Goal: Use online tool/utility: Use online tool/utility

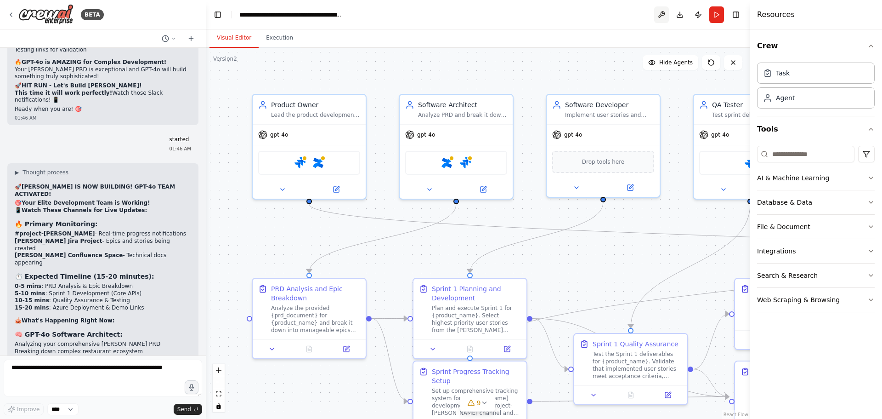
click at [662, 13] on button at bounding box center [661, 14] width 15 height 17
click at [718, 13] on button "Run" at bounding box center [717, 14] width 15 height 17
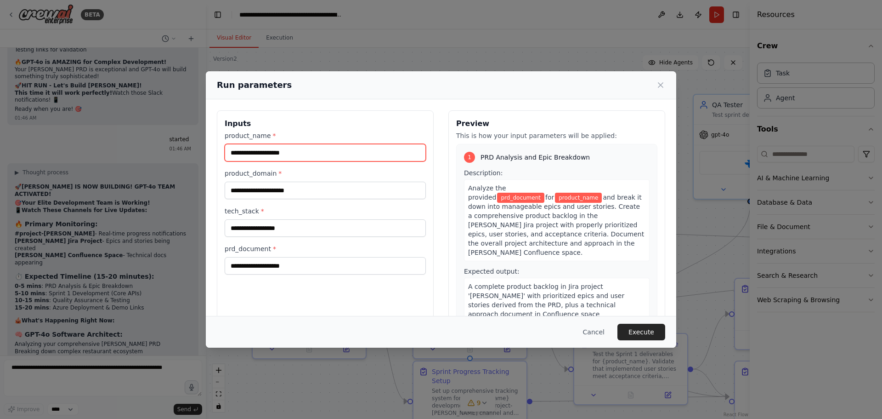
click at [332, 147] on input "product_name *" at bounding box center [325, 152] width 201 height 17
click at [291, 157] on input "product_name *" at bounding box center [325, 152] width 201 height 17
type input "******"
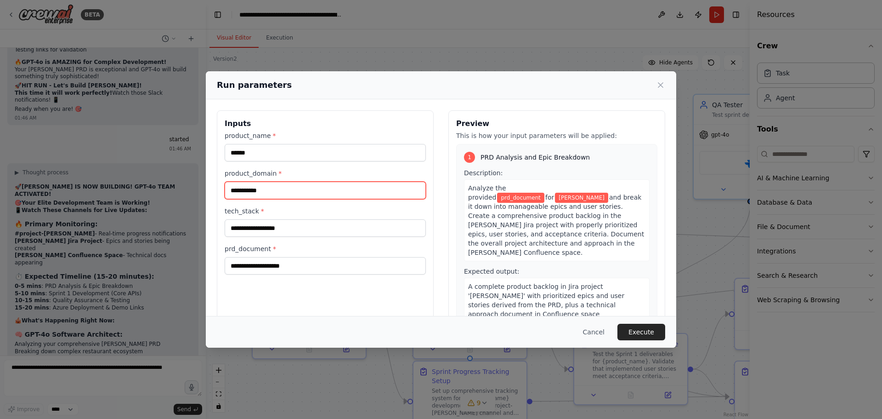
type input "**********"
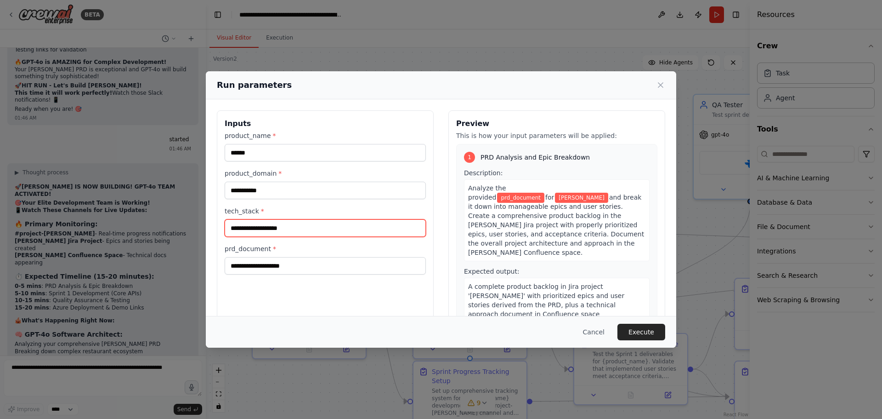
type input "**********"
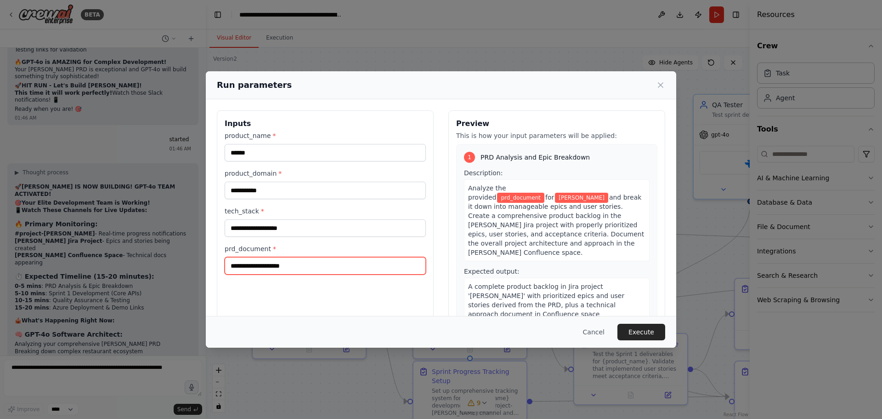
click at [268, 270] on input "prd_document *" at bounding box center [325, 265] width 201 height 17
click at [290, 269] on input "prd_document *" at bounding box center [325, 265] width 201 height 17
paste input "*"
click at [287, 264] on input "prd_document *" at bounding box center [325, 265] width 201 height 17
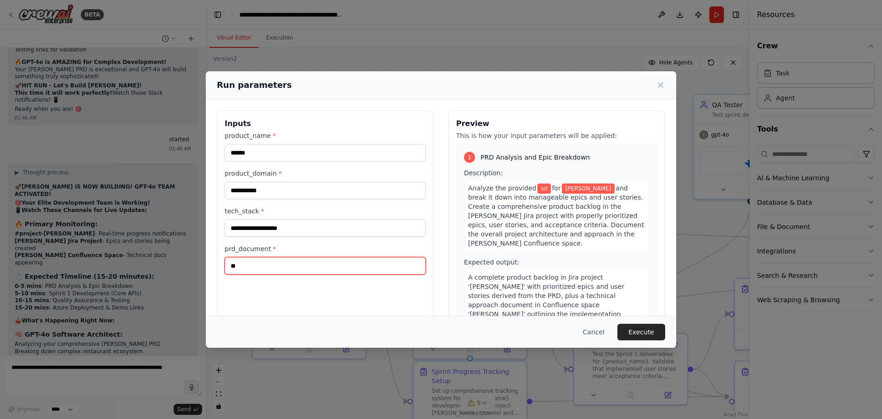
type input "*"
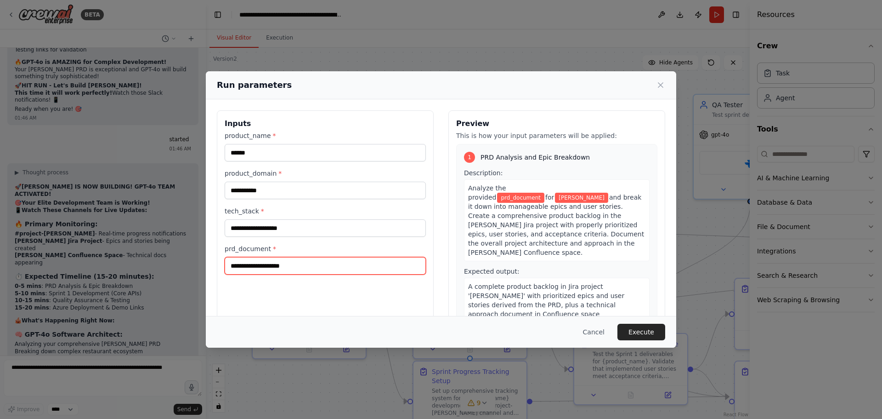
paste input "**********"
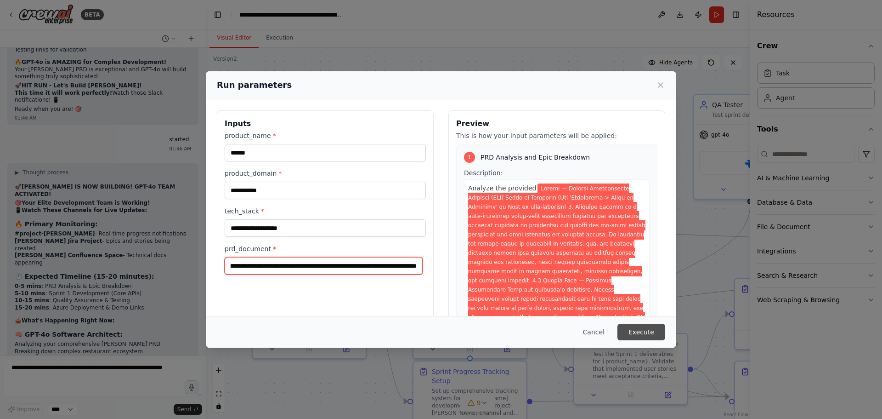
type input "**********"
click at [655, 333] on button "Execute" at bounding box center [642, 332] width 48 height 17
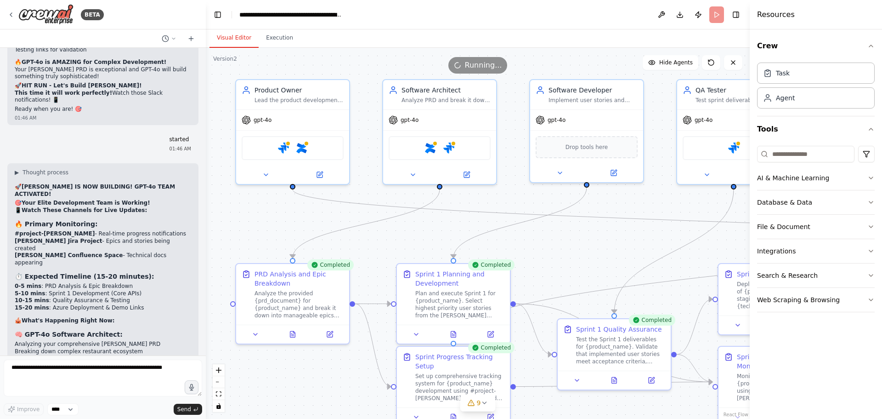
drag, startPoint x: 640, startPoint y: 249, endPoint x: 624, endPoint y: 234, distance: 22.1
click at [624, 234] on div ".deletable-edge-delete-btn { width: 20px; height: 20px; border: 0px solid #ffff…" at bounding box center [478, 233] width 544 height 371
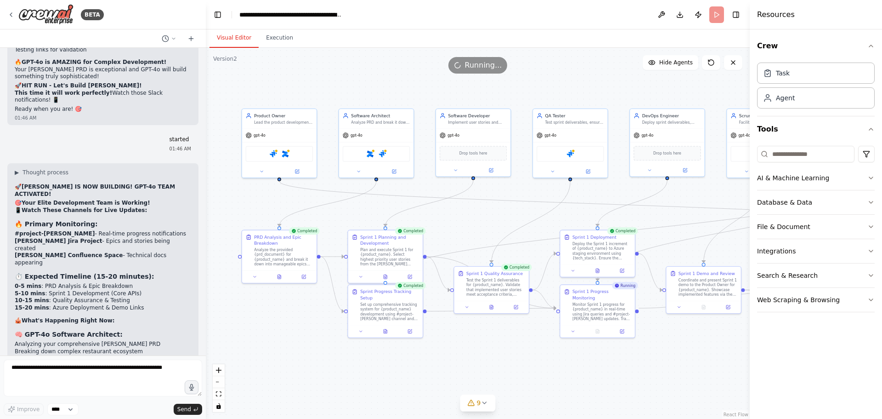
drag, startPoint x: 623, startPoint y: 238, endPoint x: 503, endPoint y: 215, distance: 122.1
click at [503, 215] on div ".deletable-edge-delete-btn { width: 20px; height: 20px; border: 0px solid #ffff…" at bounding box center [478, 233] width 544 height 371
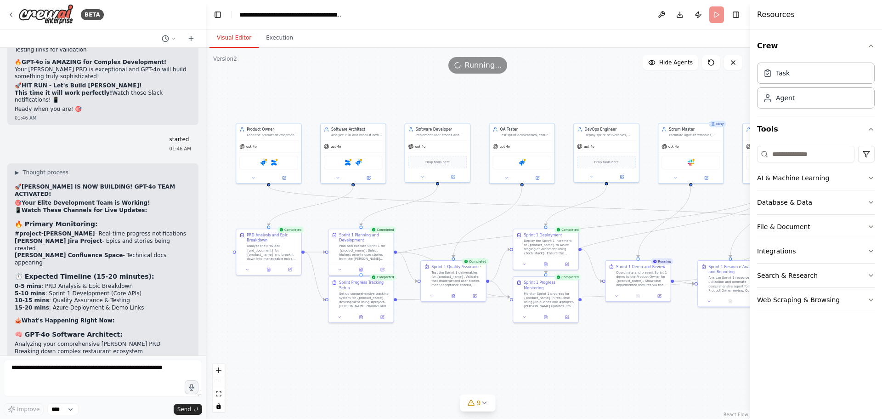
drag, startPoint x: 656, startPoint y: 218, endPoint x: 609, endPoint y: 218, distance: 46.4
click at [609, 218] on div ".deletable-edge-delete-btn { width: 20px; height: 20px; border: 0px solid #ffff…" at bounding box center [478, 233] width 544 height 371
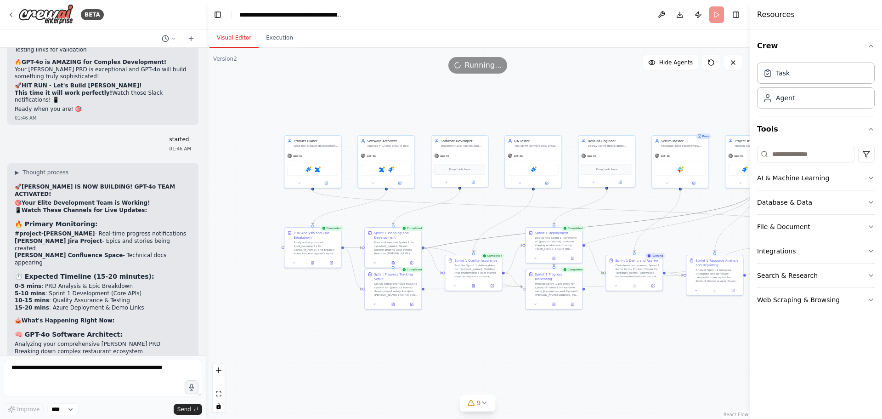
drag, startPoint x: 639, startPoint y: 220, endPoint x: 589, endPoint y: 221, distance: 50.1
click at [589, 221] on div ".deletable-edge-delete-btn { width: 20px; height: 20px; border: 0px solid #ffff…" at bounding box center [478, 233] width 544 height 371
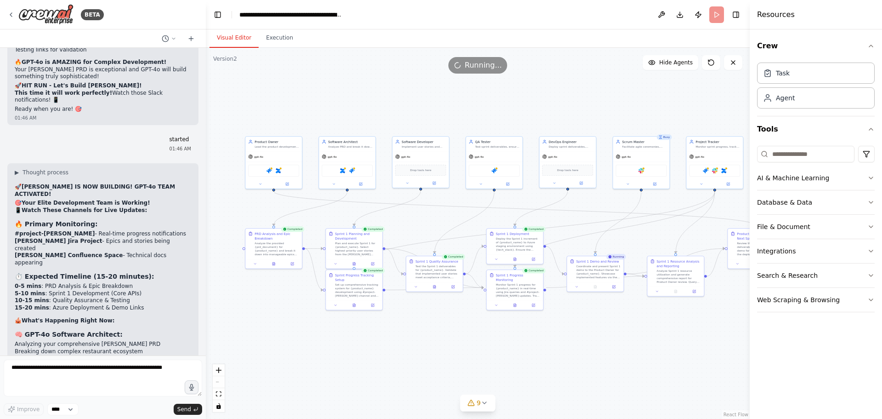
drag, startPoint x: 610, startPoint y: 218, endPoint x: 571, endPoint y: 219, distance: 39.1
click at [571, 219] on div ".deletable-edge-delete-btn { width: 20px; height: 20px; border: 0px solid #ffff…" at bounding box center [478, 233] width 544 height 371
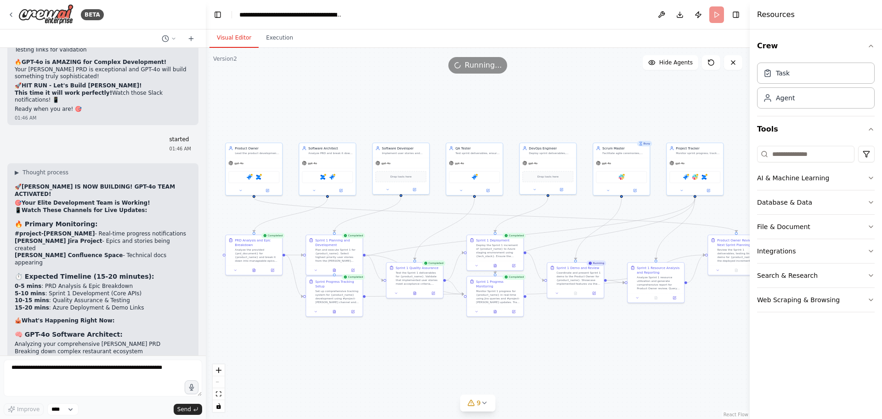
drag, startPoint x: 659, startPoint y: 322, endPoint x: 639, endPoint y: 328, distance: 20.8
click at [639, 328] on div ".deletable-edge-delete-btn { width: 20px; height: 20px; border: 0px solid #ffff…" at bounding box center [478, 233] width 544 height 371
click at [481, 404] on icon at bounding box center [484, 402] width 7 height 7
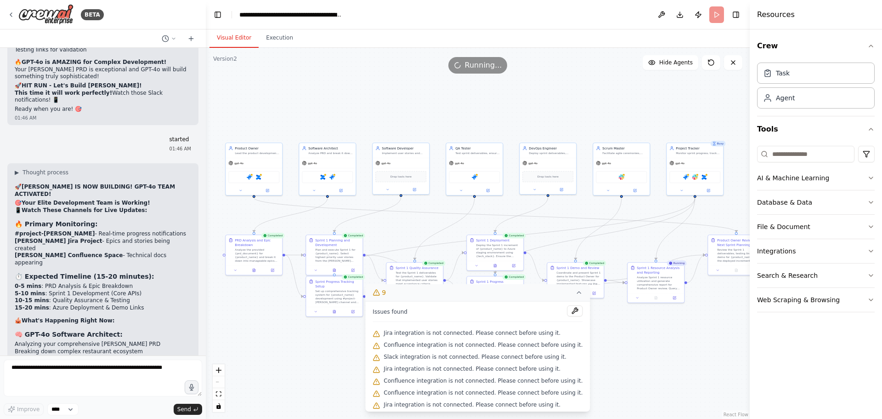
click at [624, 347] on div ".deletable-edge-delete-btn { width: 20px; height: 20px; border: 0px solid #ffff…" at bounding box center [478, 233] width 544 height 371
click at [397, 294] on button "9" at bounding box center [477, 292] width 225 height 17
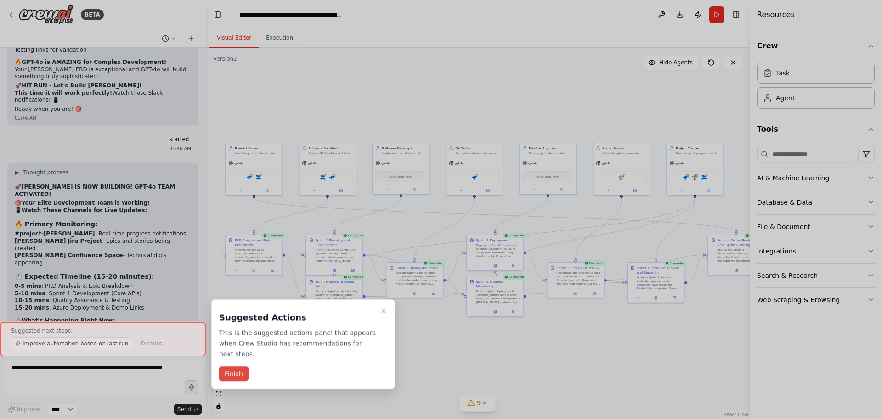
click at [230, 366] on button "Finish" at bounding box center [233, 373] width 29 height 15
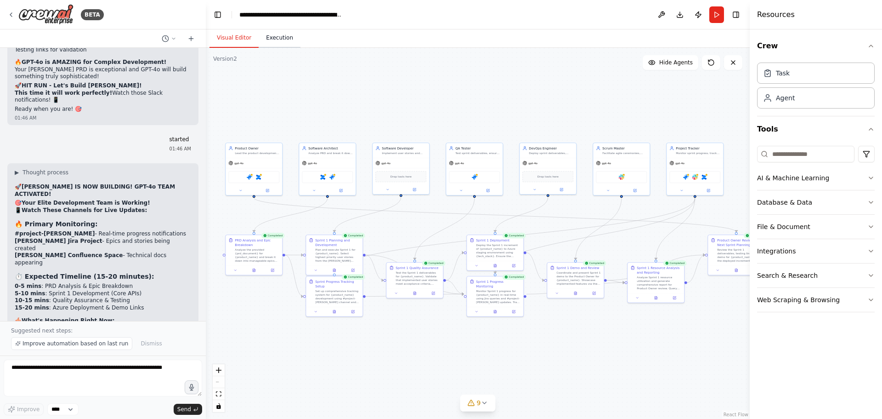
click at [277, 39] on button "Execution" at bounding box center [280, 37] width 42 height 19
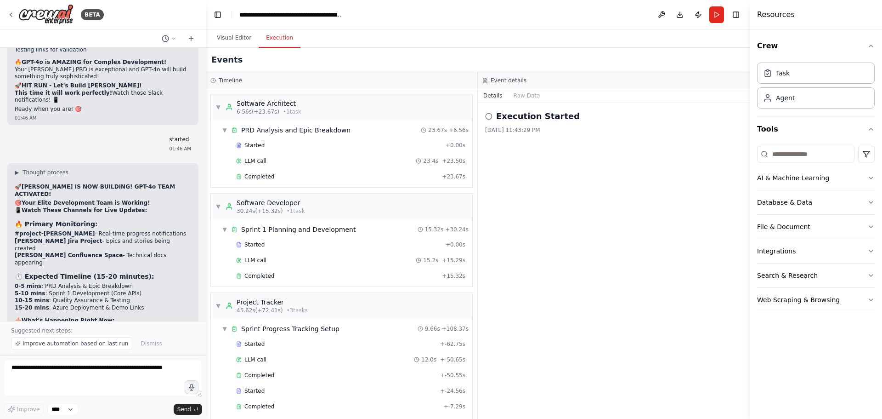
scroll to position [21118, 0]
